Goal: Information Seeking & Learning: Learn about a topic

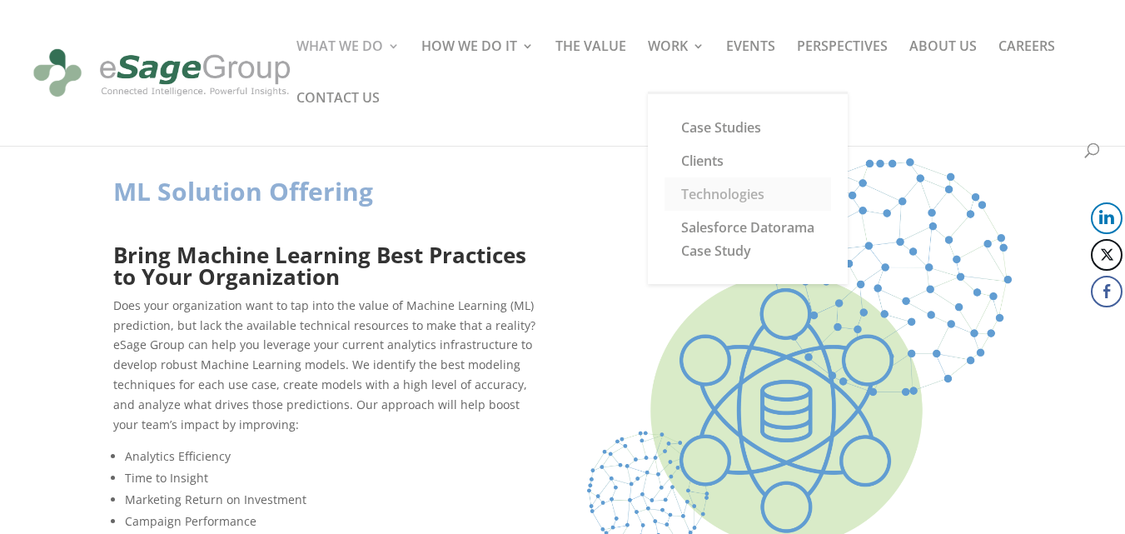
click at [727, 196] on link "Technologies" at bounding box center [748, 193] width 167 height 33
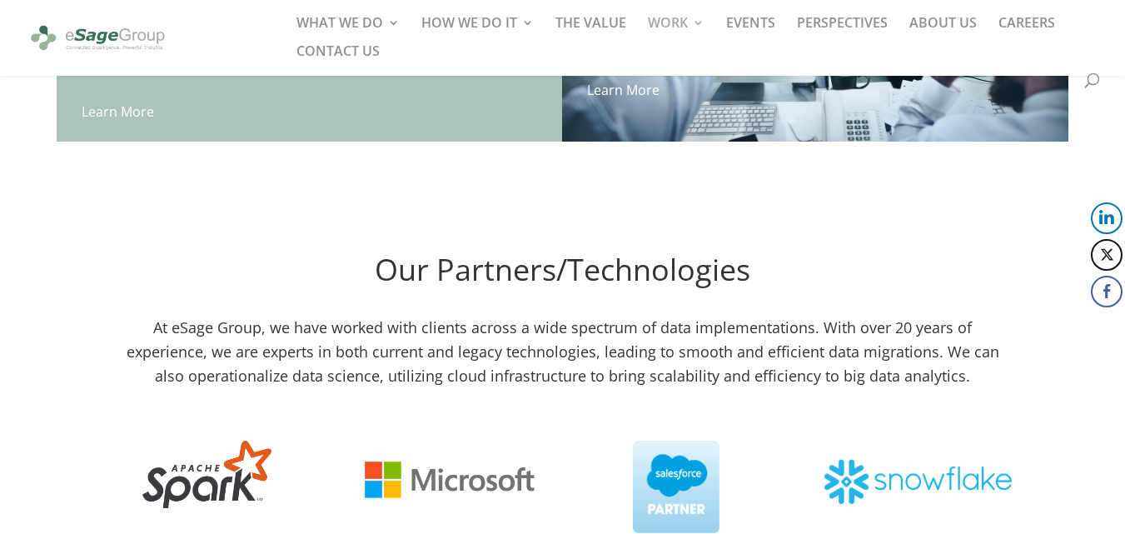
scroll to position [2202, 0]
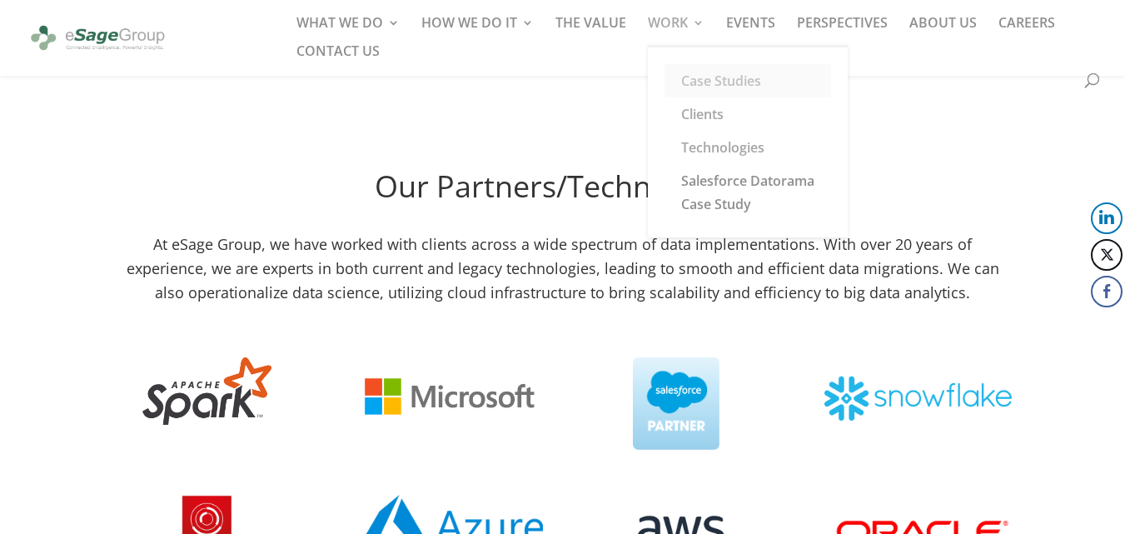
click at [687, 87] on link "Case Studies" at bounding box center [748, 80] width 167 height 33
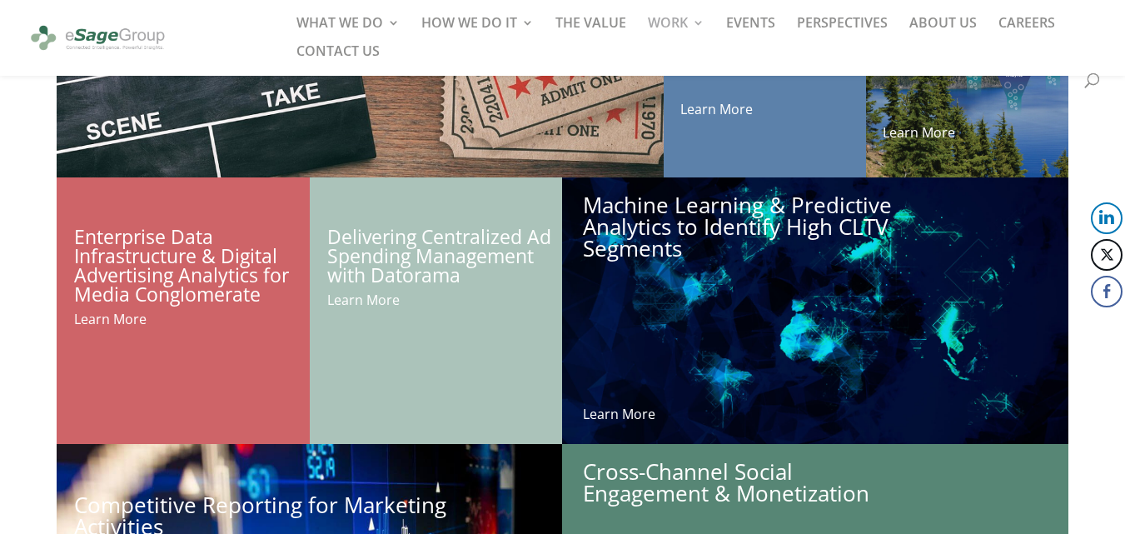
scroll to position [750, 0]
click at [670, 248] on div "Machine Learning & Predictive Analytics to Identify High CLTV Segments Learn Mo…" at bounding box center [815, 310] width 506 height 267
click at [670, 248] on link "Machine Learning & Predictive Analytics to Identify High CLTV Segments" at bounding box center [737, 226] width 309 height 73
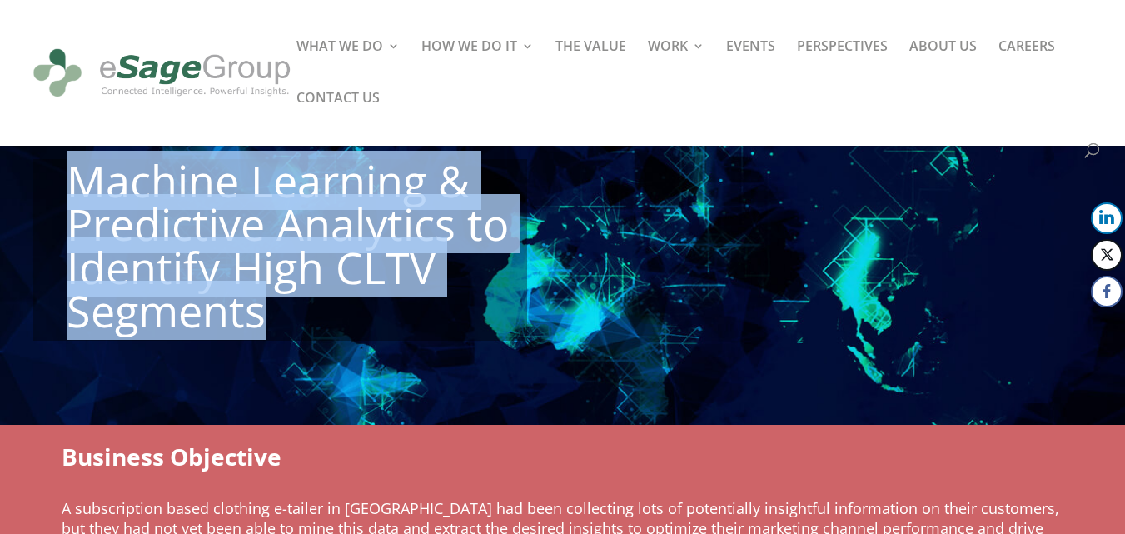
drag, startPoint x: 54, startPoint y: 170, endPoint x: 267, endPoint y: 315, distance: 257.9
click at [267, 315] on div "Machine Learning & Predictive Analytics to Identify High CLTV Segments" at bounding box center [280, 250] width 494 height 182
copy h1 "Machine Learning & Predictive Analytics to Identify High CLTV Segments"
